Goal: Information Seeking & Learning: Learn about a topic

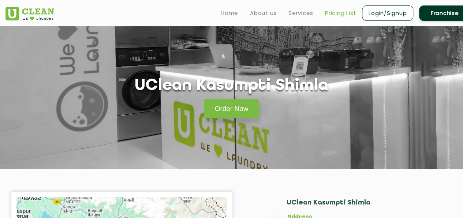
click at [343, 13] on link "Pricing List" at bounding box center [340, 13] width 31 height 9
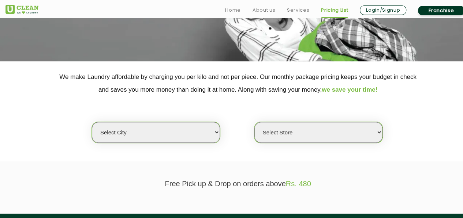
scroll to position [110, 0]
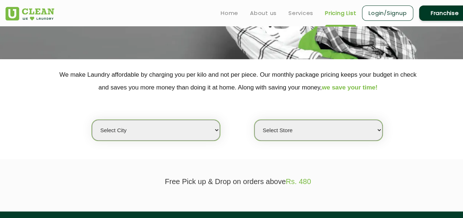
click at [214, 135] on select "Select city [GEOGRAPHIC_DATA] [GEOGRAPHIC_DATA] [GEOGRAPHIC_DATA] [GEOGRAPHIC_D…" at bounding box center [156, 130] width 128 height 21
click at [305, 135] on select "Select Store" at bounding box center [318, 130] width 128 height 21
click at [205, 132] on select "Select city [GEOGRAPHIC_DATA] [GEOGRAPHIC_DATA] [GEOGRAPHIC_DATA] [GEOGRAPHIC_D…" at bounding box center [156, 130] width 128 height 21
select select "60"
click at [92, 120] on select "Select city [GEOGRAPHIC_DATA] [GEOGRAPHIC_DATA] [GEOGRAPHIC_DATA] [GEOGRAPHIC_D…" at bounding box center [156, 130] width 128 height 21
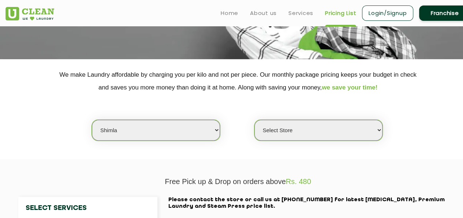
click at [406, 146] on section "We make Laundry affordable by charging you per kilo and not per piece. Our mont…" at bounding box center [231, 109] width 463 height 100
click at [378, 129] on select "Select Store [GEOGRAPHIC_DATA][PERSON_NAME] [GEOGRAPHIC_DATA] UClean Kasumpti […" at bounding box center [318, 130] width 128 height 21
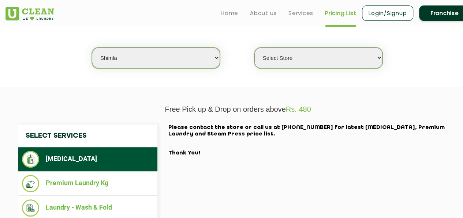
scroll to position [78, 0]
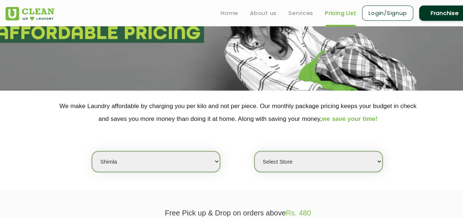
click at [320, 166] on select "Select Store [GEOGRAPHIC_DATA][PERSON_NAME] [GEOGRAPHIC_DATA] UClean Kasumpti […" at bounding box center [318, 161] width 128 height 21
select select "199"
click at [254, 151] on select "Select Store [GEOGRAPHIC_DATA][PERSON_NAME] [GEOGRAPHIC_DATA] UClean Kasumpti […" at bounding box center [318, 161] width 128 height 21
click at [402, 175] on section "We make Laundry affordable by charging you per kilo and not per piece. Our mont…" at bounding box center [231, 141] width 463 height 100
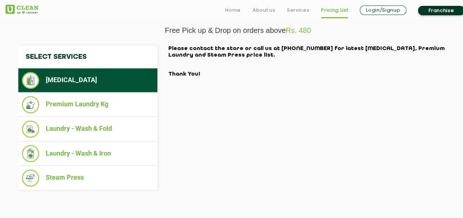
scroll to position [261, 0]
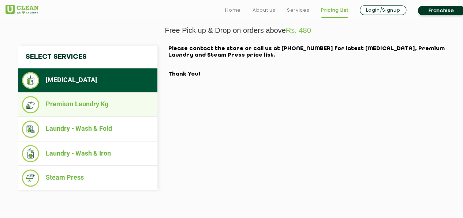
click at [31, 104] on img at bounding box center [30, 104] width 17 height 17
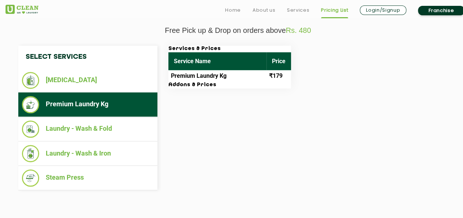
click at [341, 107] on div "Select Services [MEDICAL_DATA] Premium Laundry Kg Laundry - Wash & Fold Laundry…" at bounding box center [238, 118] width 450 height 145
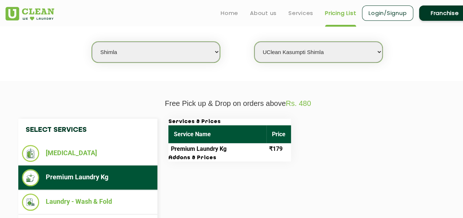
scroll to position [151, 0]
